Goal: Transaction & Acquisition: Purchase product/service

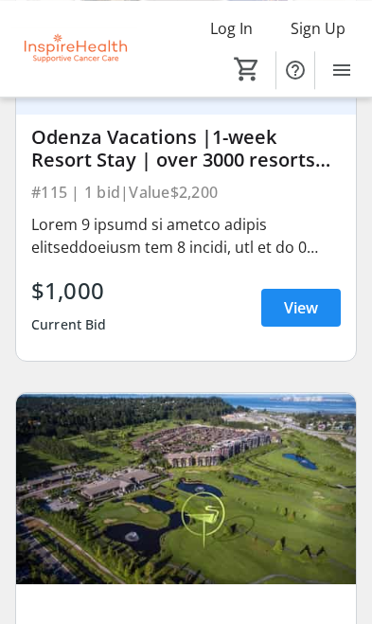
scroll to position [11946, 0]
click at [310, 315] on span "View" at bounding box center [301, 307] width 34 height 23
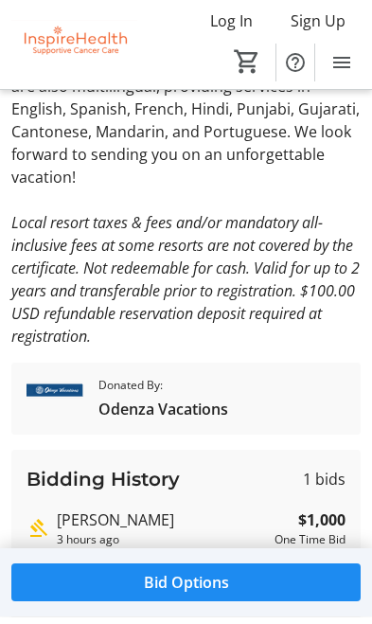
scroll to position [947, 0]
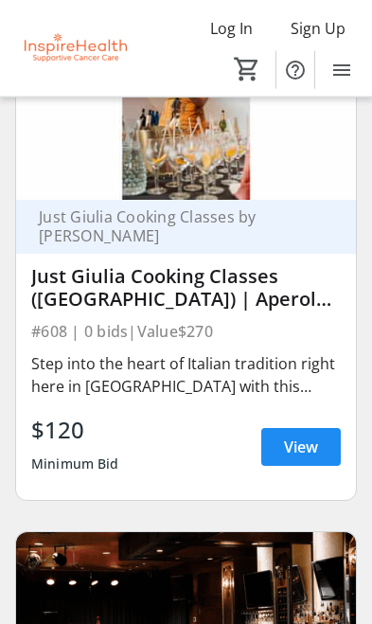
scroll to position [38344, 0]
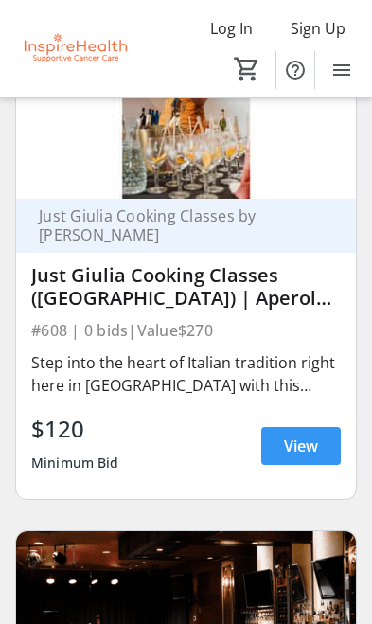
click at [307, 434] on span "View" at bounding box center [301, 445] width 34 height 23
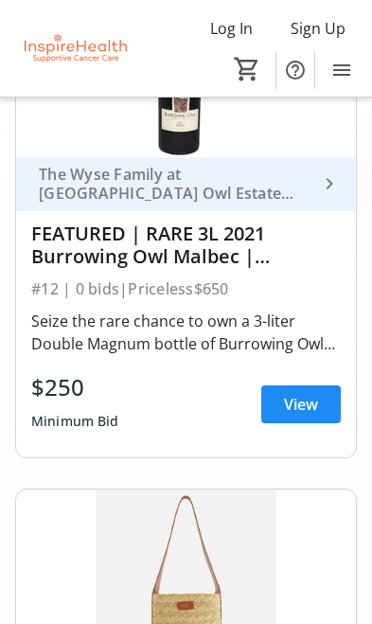
scroll to position [355, 0]
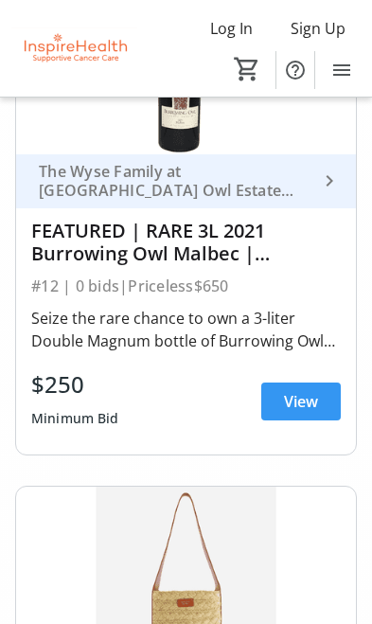
click at [320, 399] on span at bounding box center [301, 401] width 80 height 45
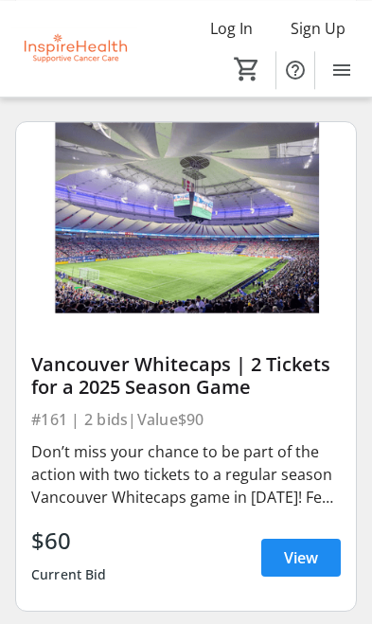
scroll to position [17955, 0]
click at [296, 549] on span "View" at bounding box center [301, 557] width 34 height 23
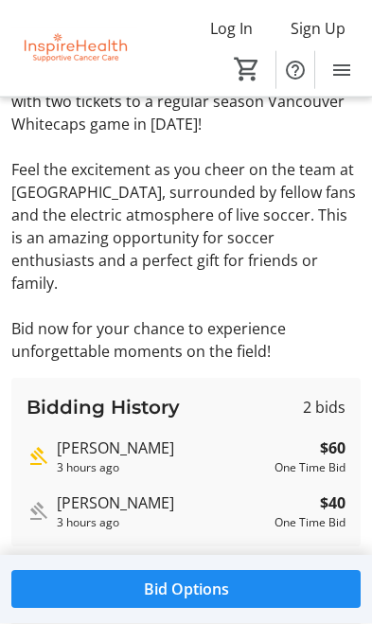
scroll to position [430, 0]
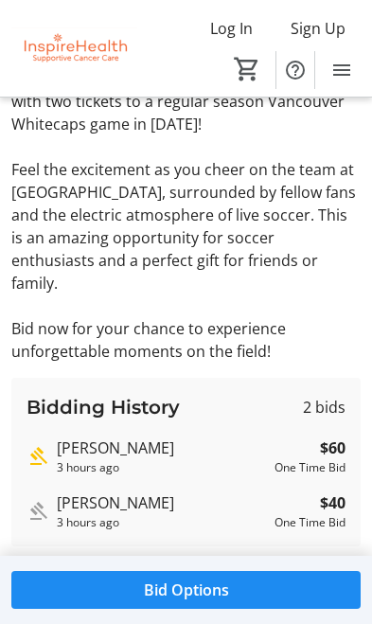
click at [201, 601] on span "Bid Options" at bounding box center [186, 589] width 85 height 23
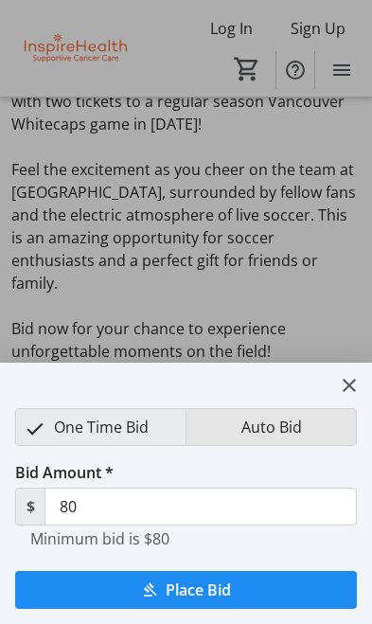
click at [315, 429] on button "Auto Bid" at bounding box center [270, 427] width 169 height 36
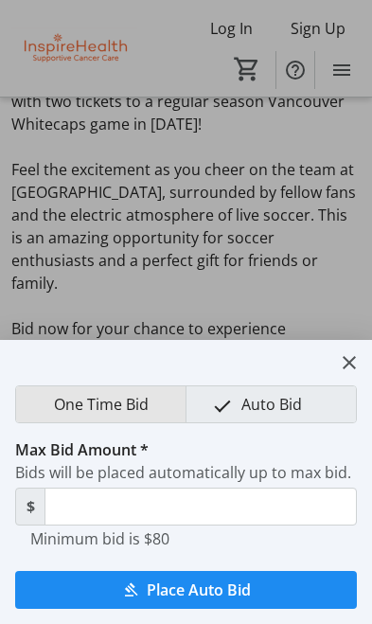
click at [80, 407] on span "One Time Bid" at bounding box center [101, 404] width 117 height 36
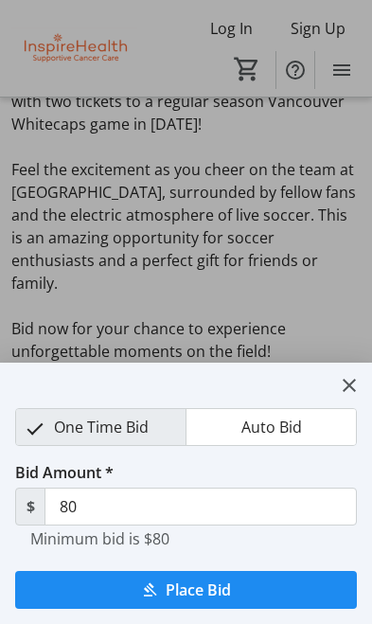
click at [357, 374] on mat-icon "close" at bounding box center [349, 385] width 23 height 23
